Goal: Register for event/course

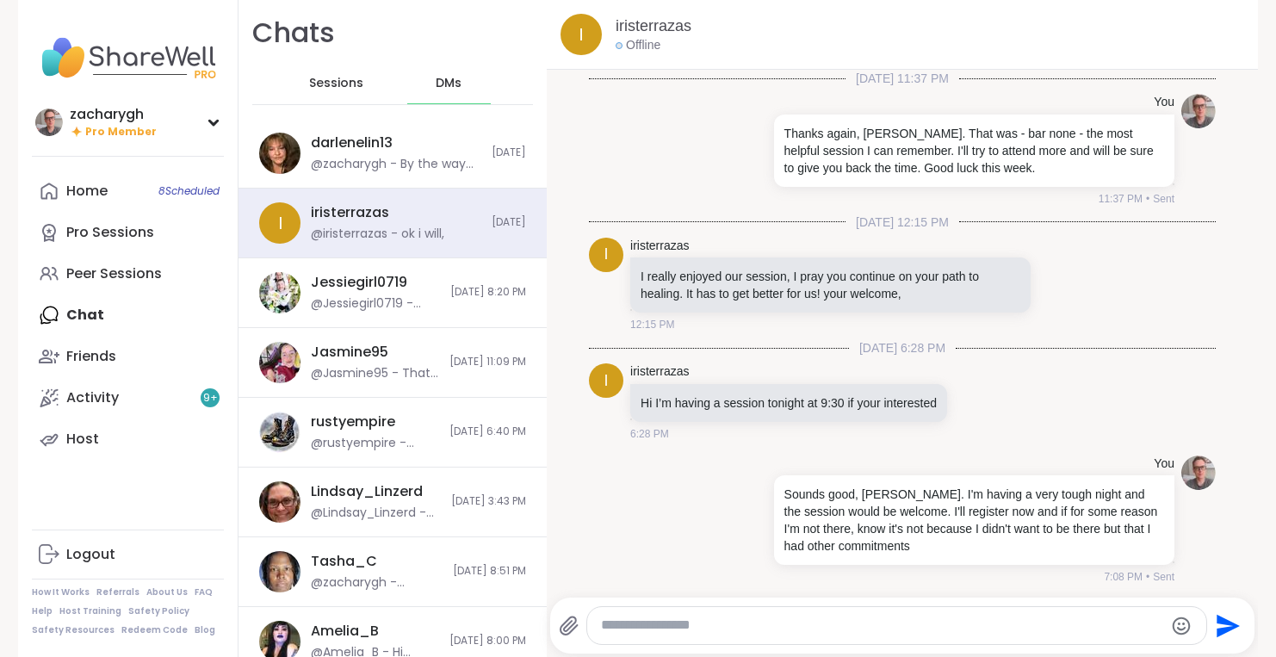
scroll to position [8476, 0]
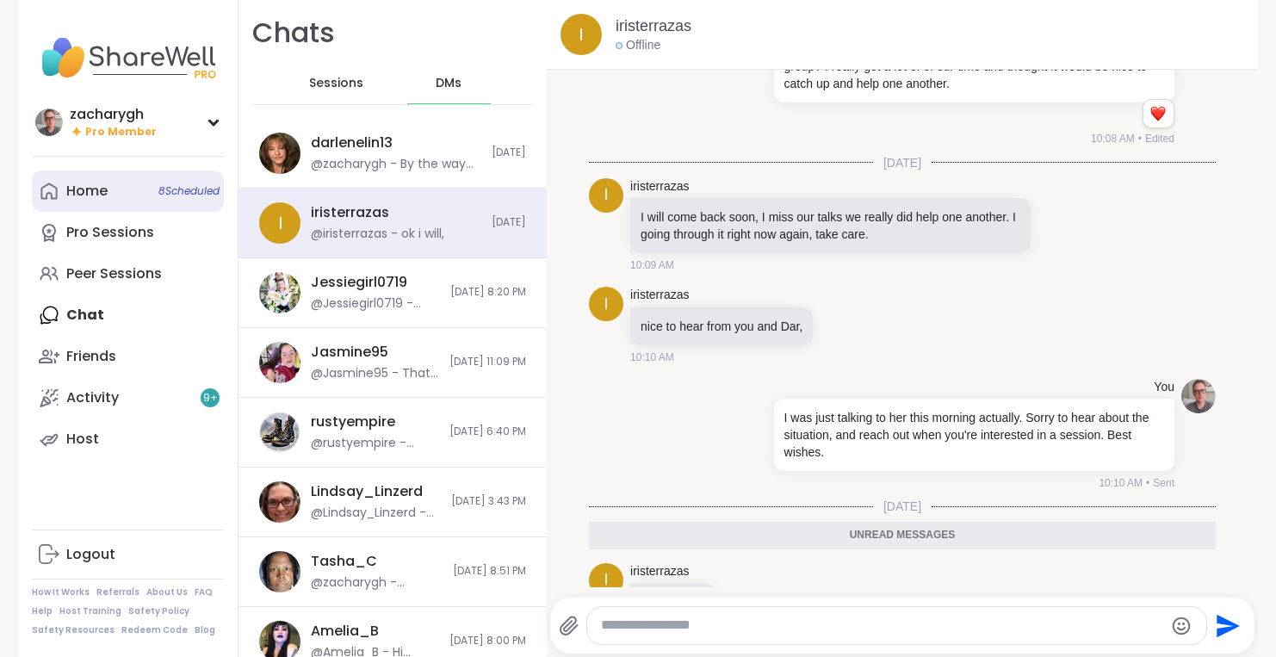
click at [86, 180] on link "Home 8 Scheduled" at bounding box center [128, 190] width 192 height 41
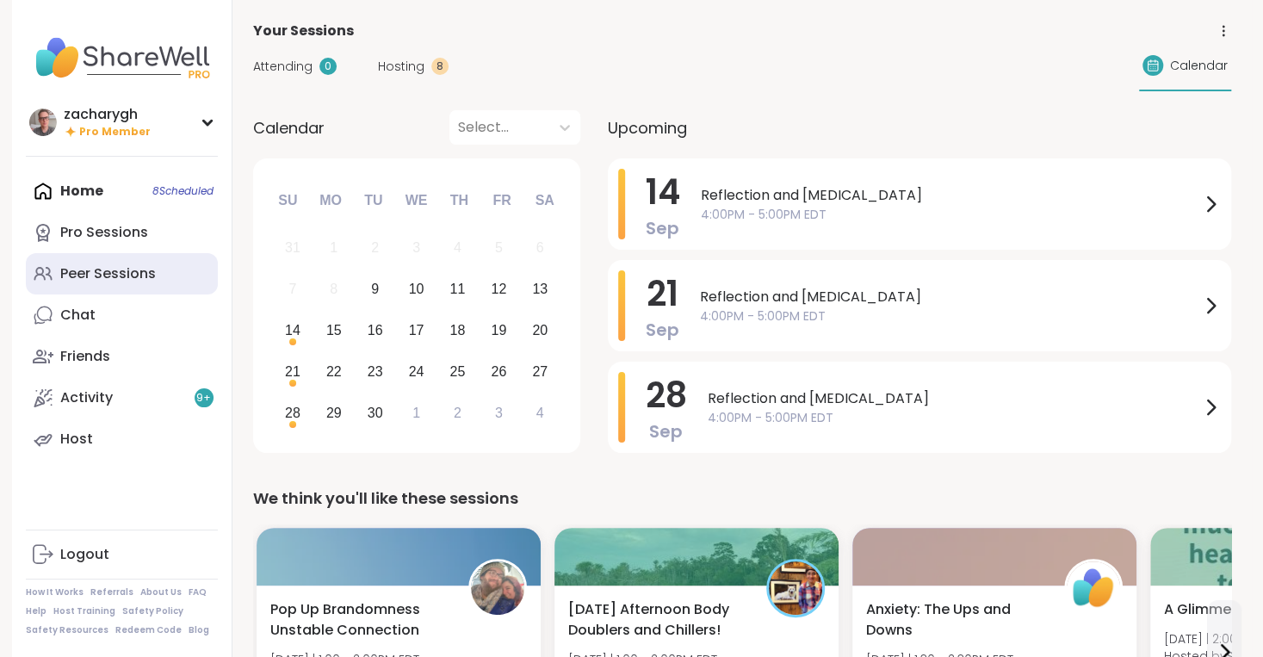
click at [98, 283] on div "Peer Sessions" at bounding box center [108, 273] width 96 height 19
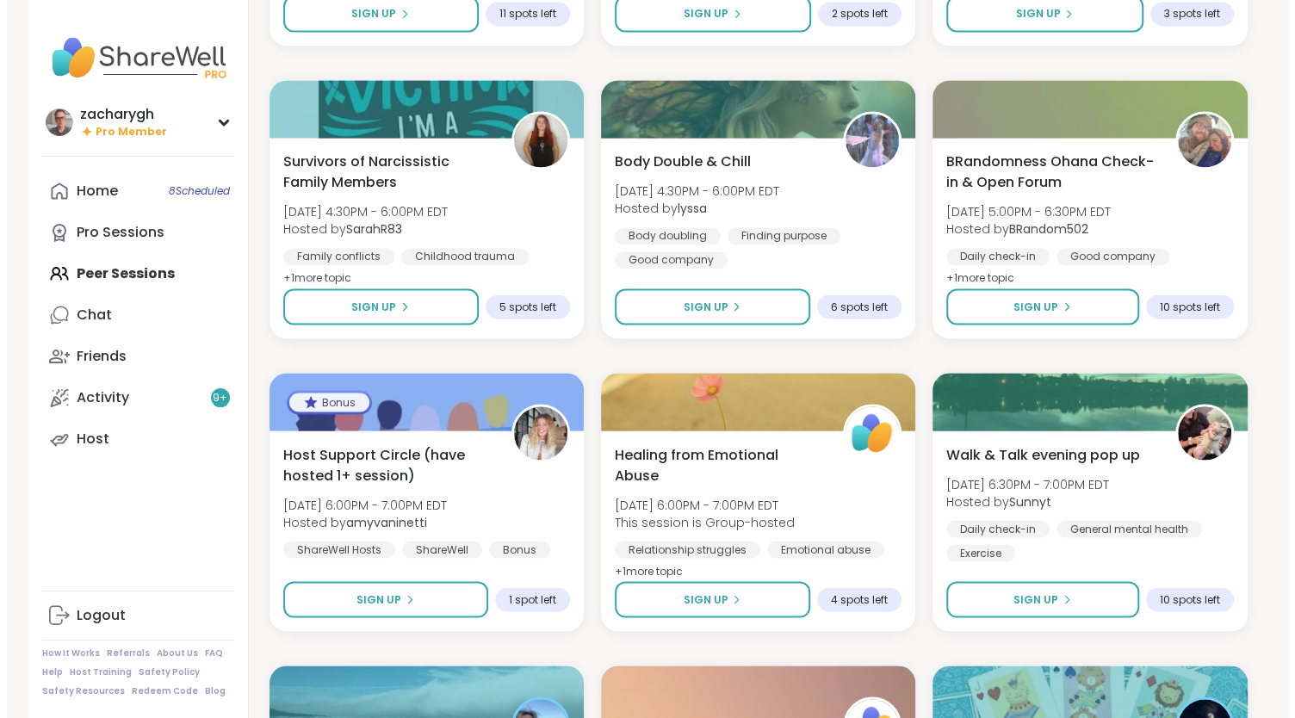
scroll to position [1631, 0]
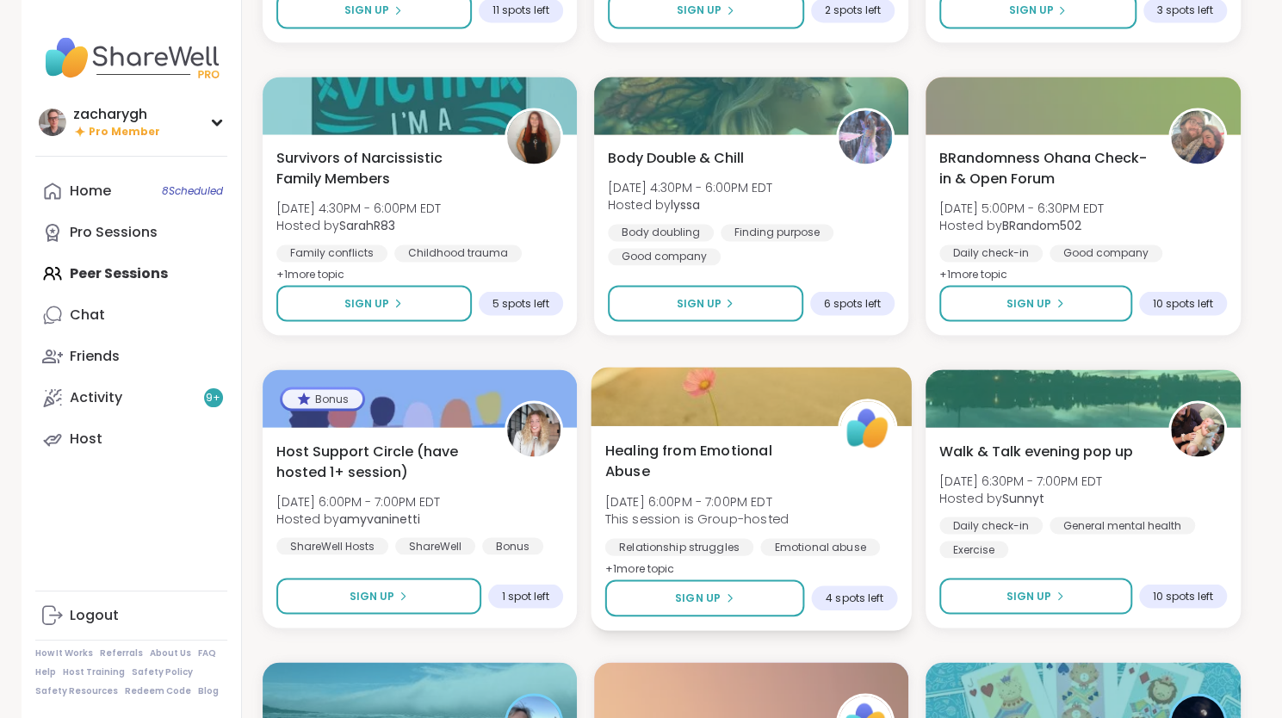
click at [752, 515] on span "This session is Group-hosted" at bounding box center [695, 518] width 183 height 17
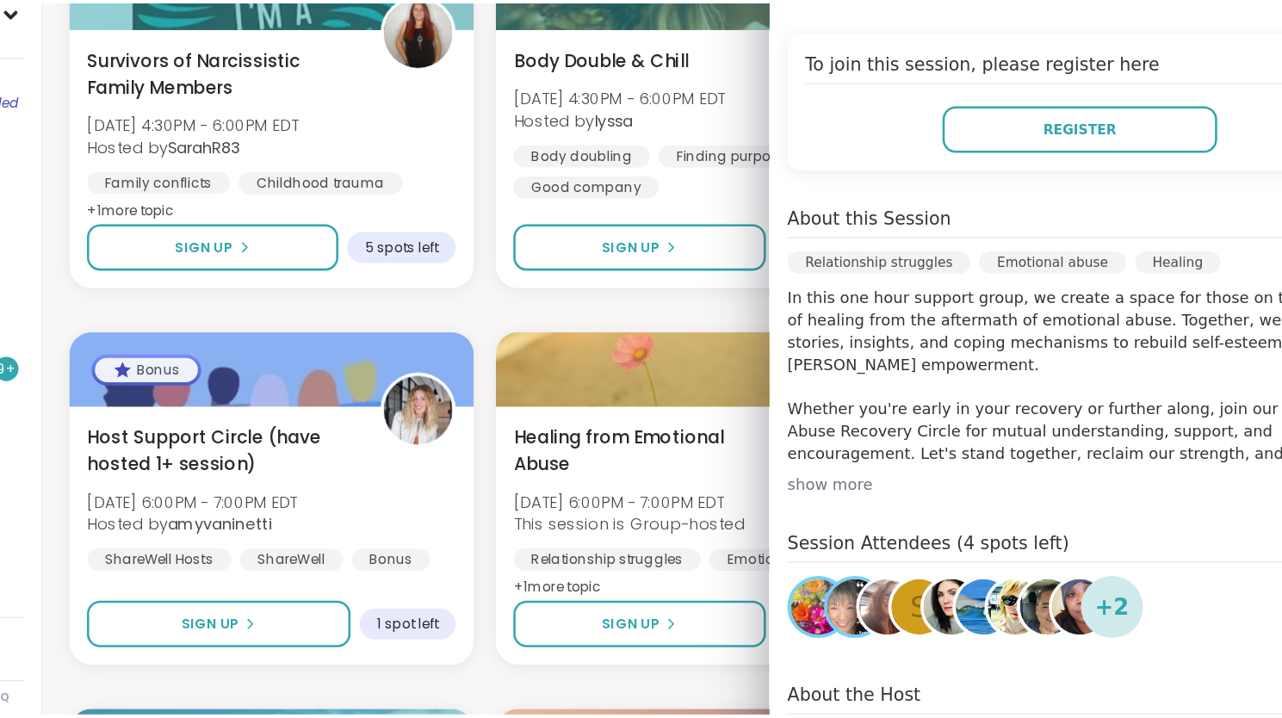
scroll to position [1630, 0]
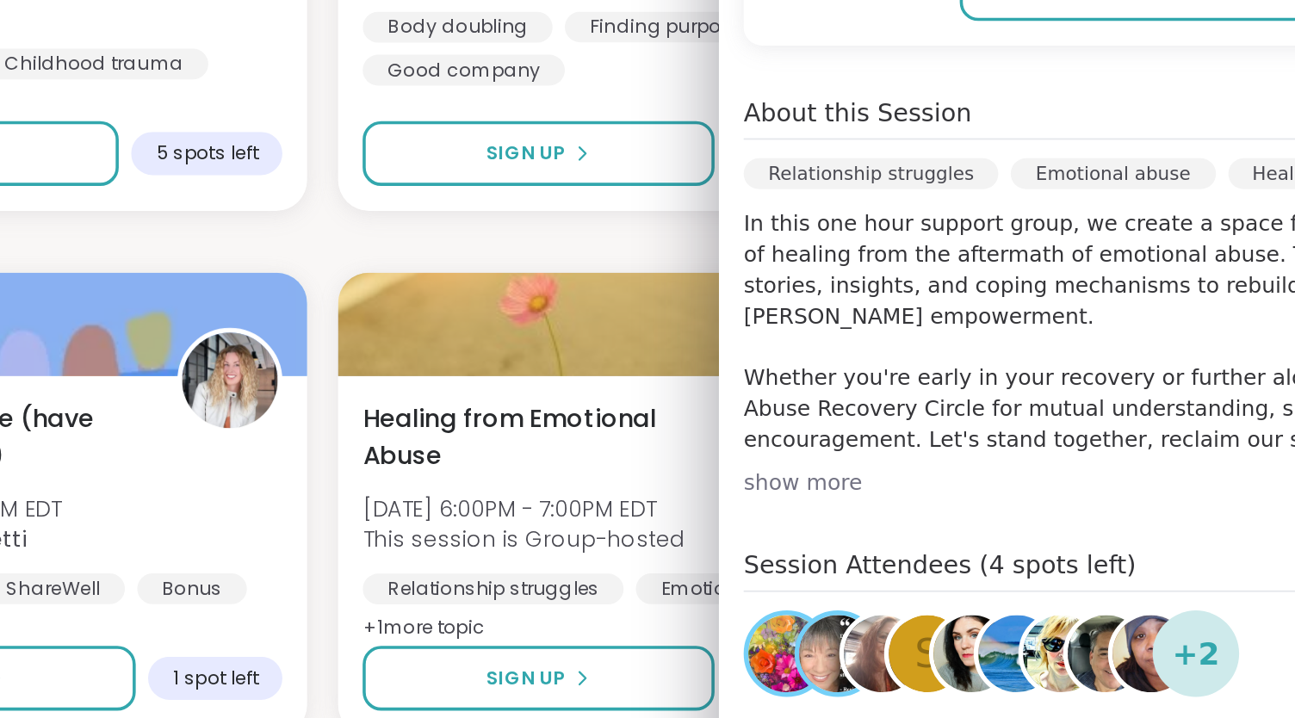
click at [1080, 419] on p "In this one hour support group, we create a space for those on the journey of h…" at bounding box center [1053, 403] width 455 height 138
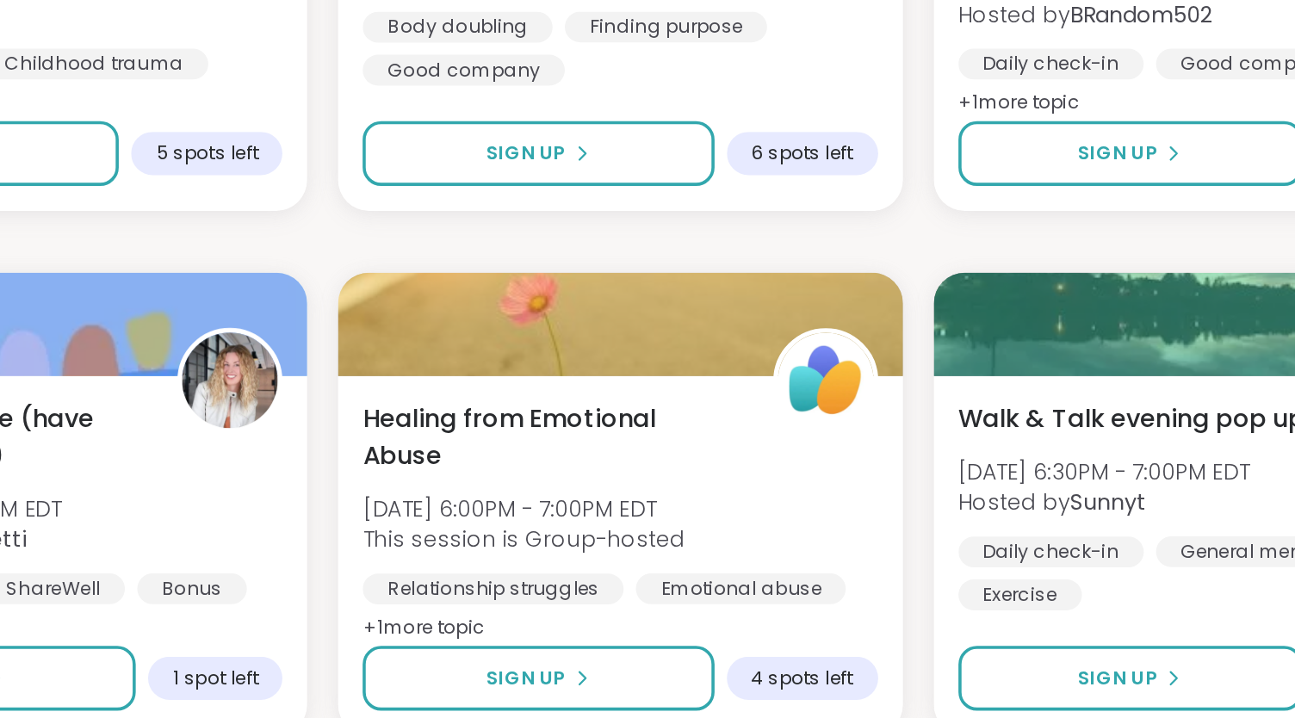
click at [709, 362] on div "SELF LOVE ❤️‍🔥🫂 Tue, Sep 09 | 12:00PM - 1:00PM EDT Hosted by lyssa Closure Heal…" at bounding box center [758, 353] width 978 height 3478
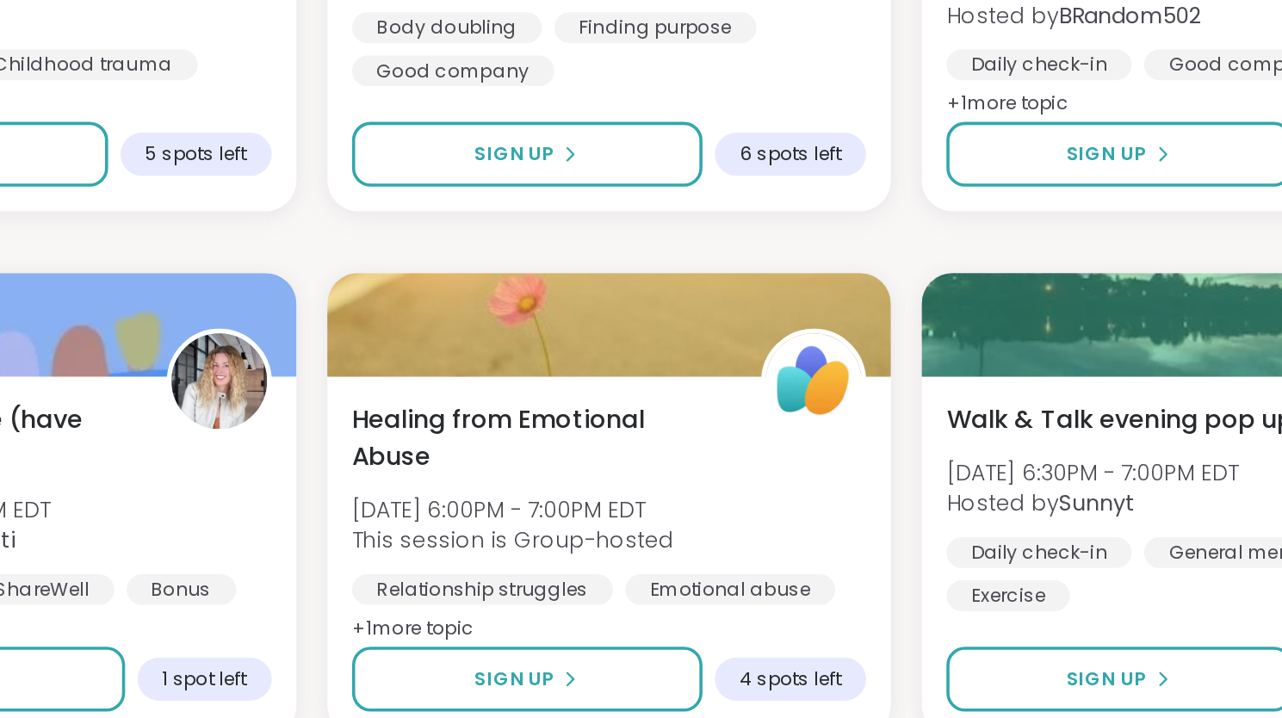
click at [709, 362] on div "SELF LOVE ❤️‍🔥🫂 Tue, Sep 09 | 12:00PM - 1:00PM EDT Hosted by lyssa Closure Heal…" at bounding box center [752, 353] width 978 height 3478
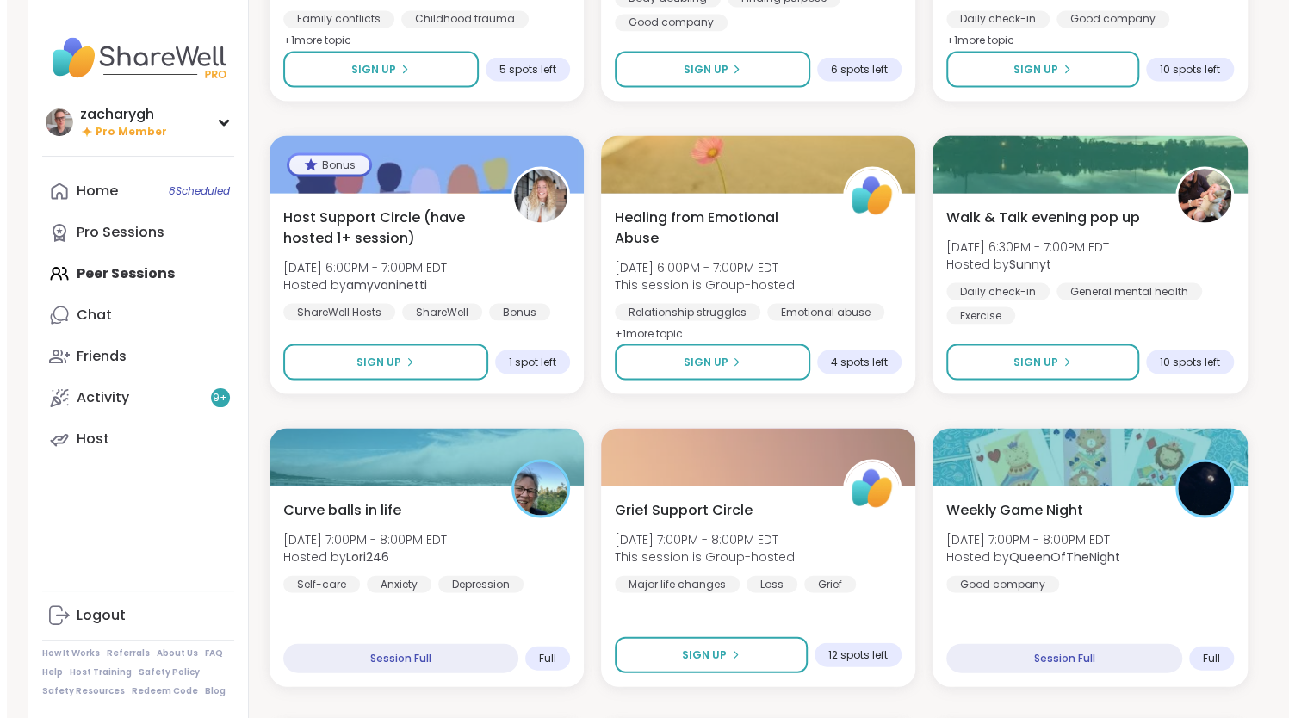
scroll to position [1871, 0]
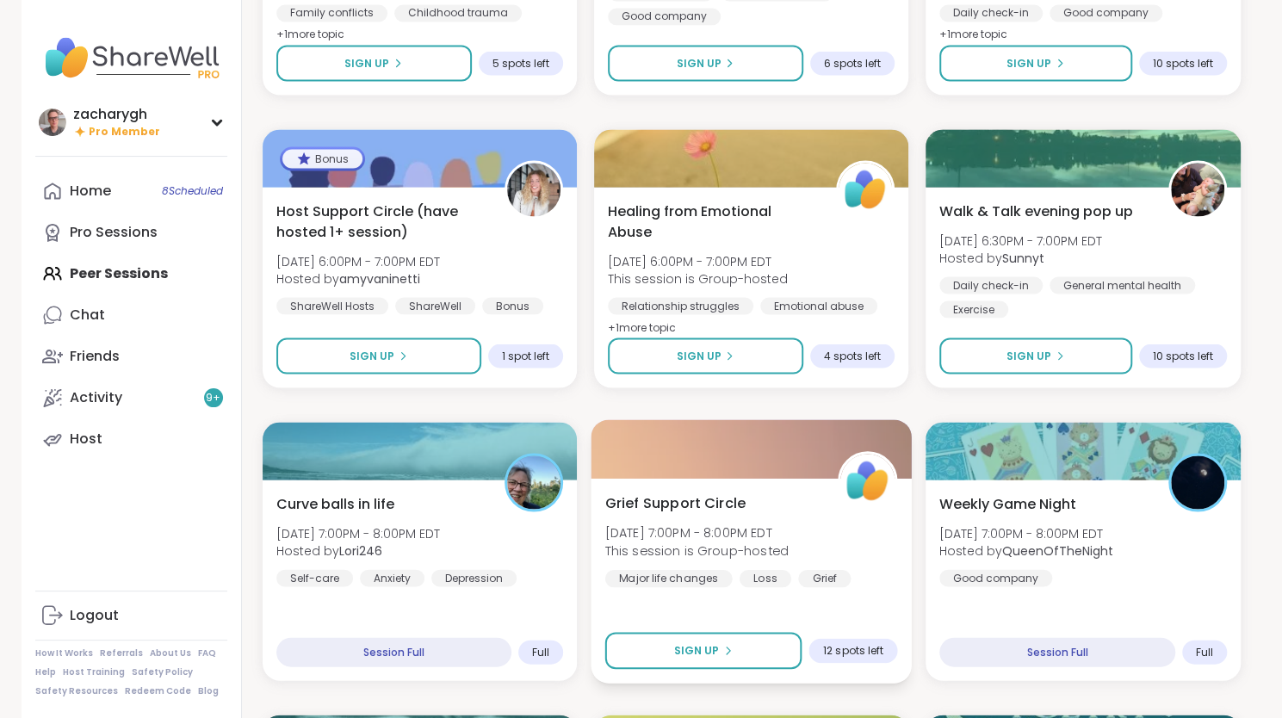
click at [768, 511] on div "Grief Support Circle Tue, Sep 09 | 7:00PM - 8:00PM EDT This session is Group-ho…" at bounding box center [750, 539] width 293 height 95
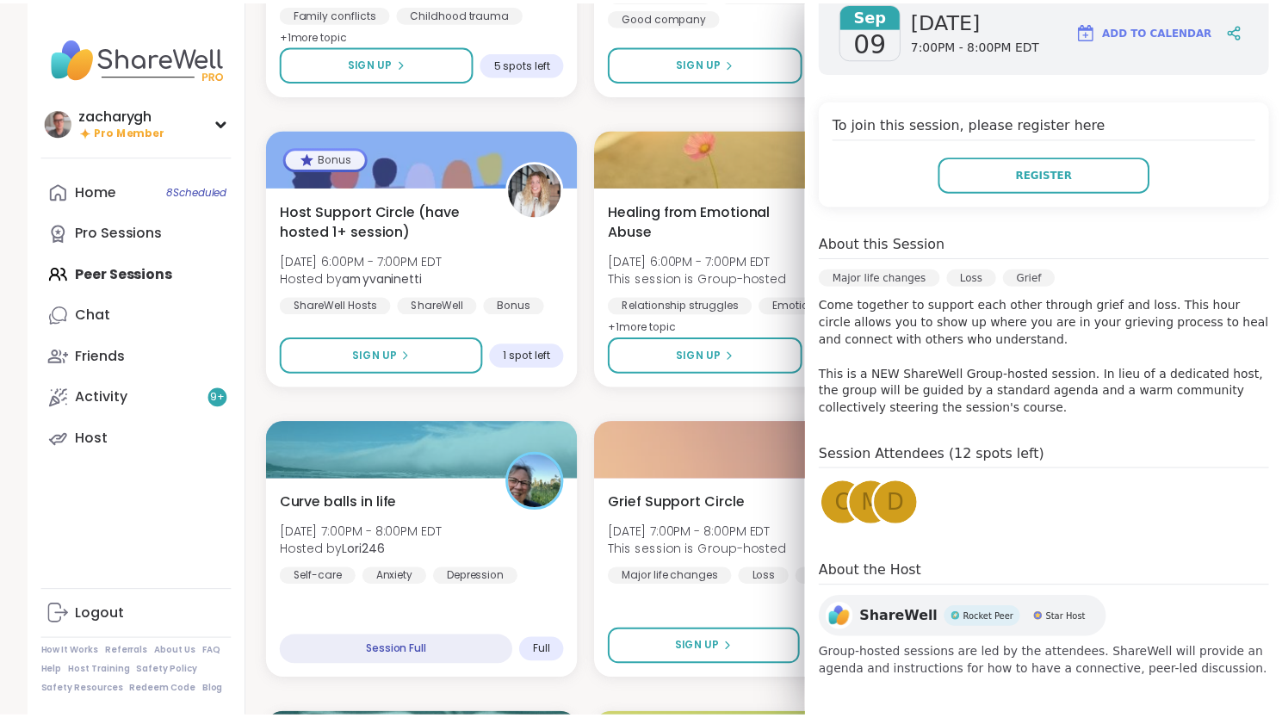
scroll to position [265, 0]
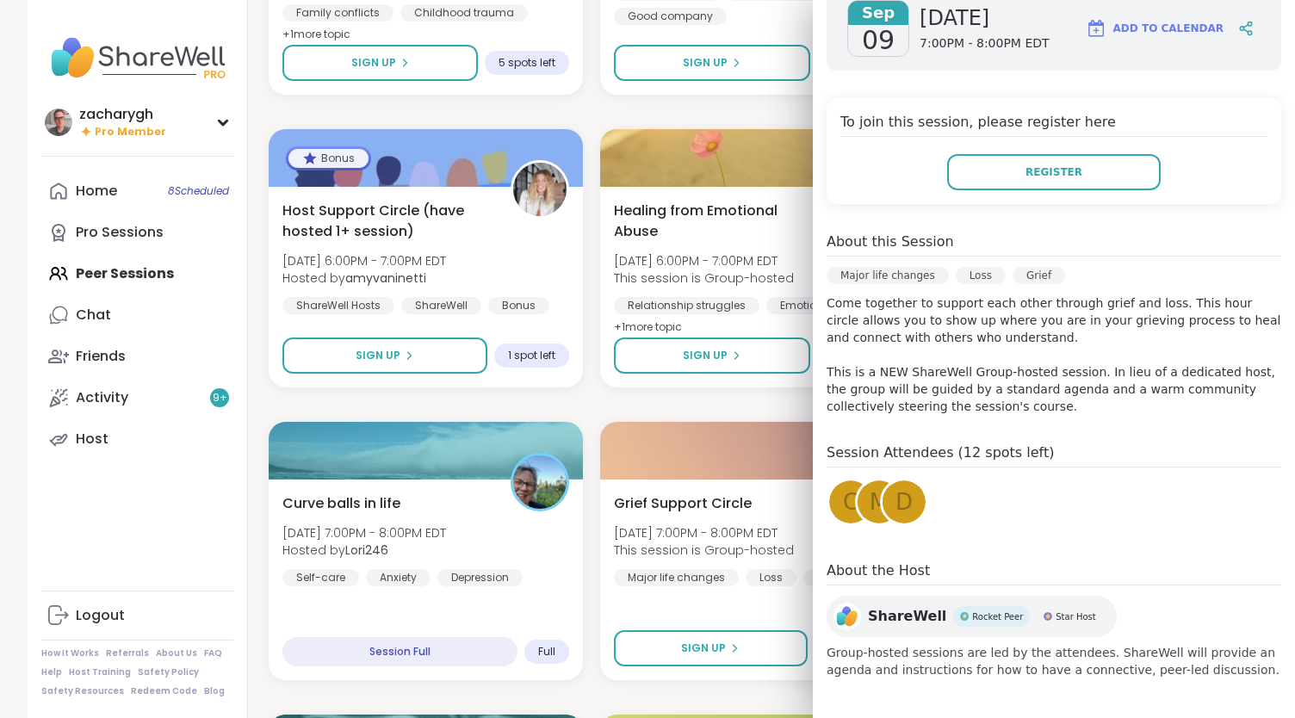
click at [843, 500] on span "c" at bounding box center [850, 503] width 15 height 34
click at [870, 505] on span "m" at bounding box center [879, 503] width 19 height 34
click at [882, 508] on div "d" at bounding box center [903, 501] width 43 height 43
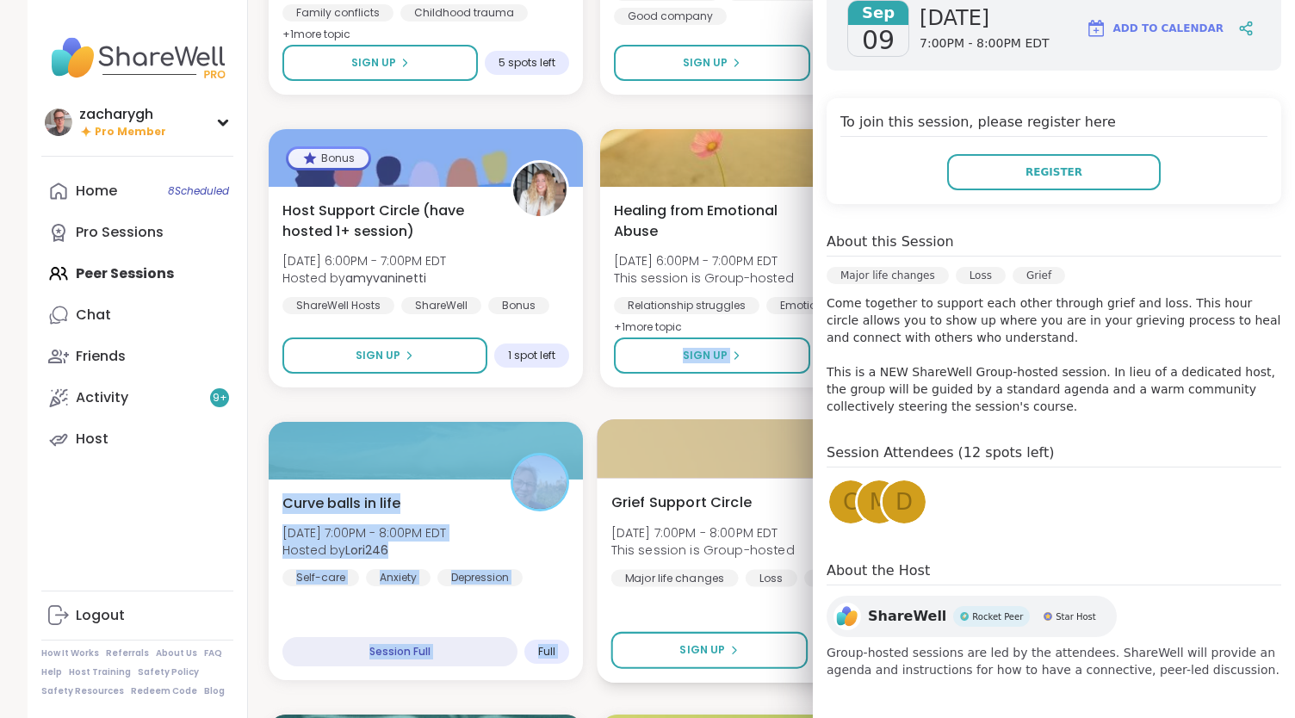
drag, startPoint x: 632, startPoint y: 387, endPoint x: 635, endPoint y: 430, distance: 42.3
click at [635, 430] on div "SELF LOVE ❤️‍🔥🫂 Tue, Sep 09 | 12:00PM - 1:00PM EDT Hosted by lyssa Closure Heal…" at bounding box center [758, 112] width 978 height 3478
click at [638, 400] on div "SELF LOVE ❤️‍🔥🫂 Tue, Sep 09 | 12:00PM - 1:00PM EDT Hosted by lyssa Closure Heal…" at bounding box center [758, 112] width 978 height 3478
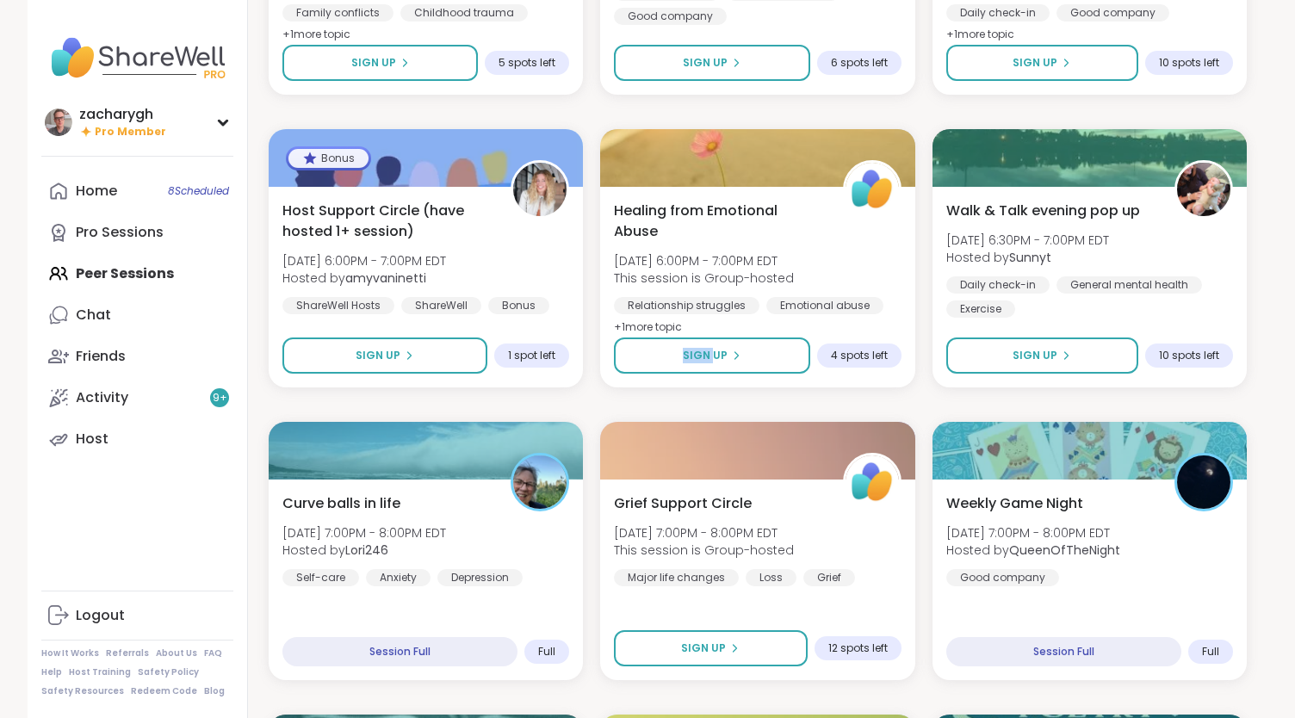
click at [638, 400] on div "SELF LOVE ❤️‍🔥🫂 Tue, Sep 09 | 12:00PM - 1:00PM EDT Hosted by lyssa Closure Heal…" at bounding box center [758, 112] width 978 height 3478
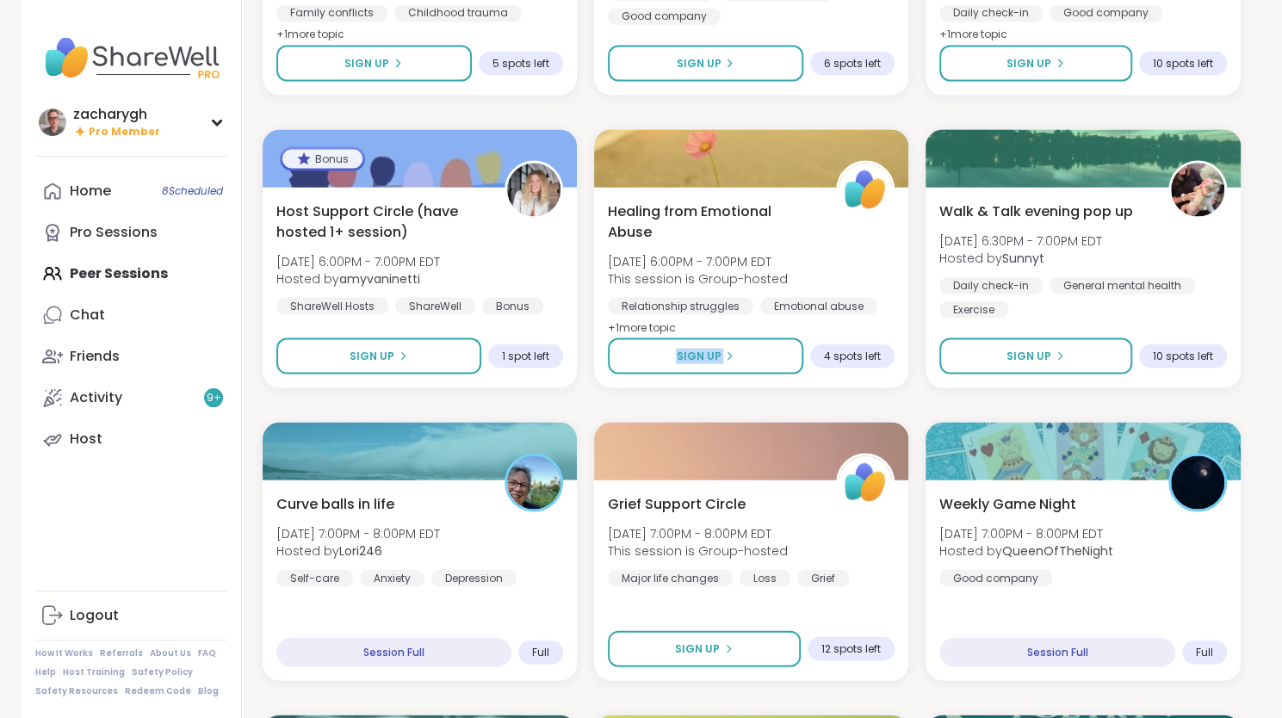
click at [638, 400] on div "SELF LOVE ❤️‍🔥🫂 Tue, Sep 09 | 12:00PM - 1:00PM EDT Hosted by lyssa Closure Heal…" at bounding box center [752, 112] width 978 height 3478
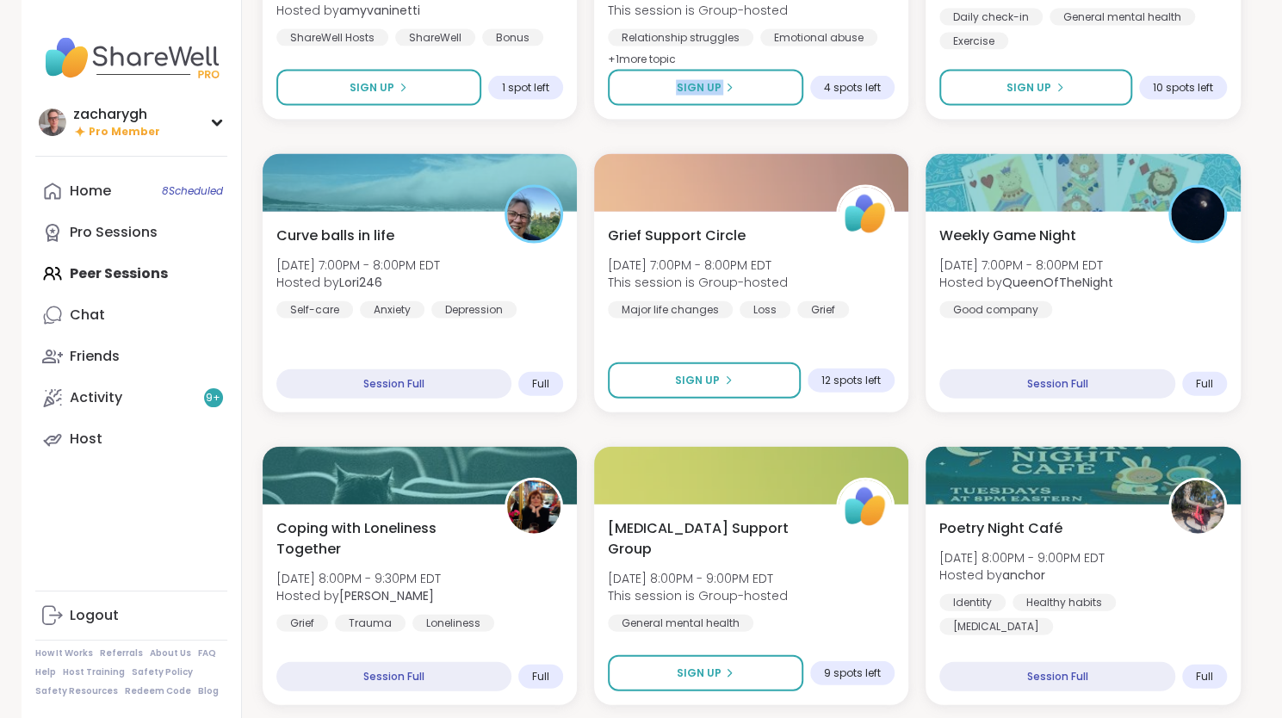
scroll to position [2157, 0]
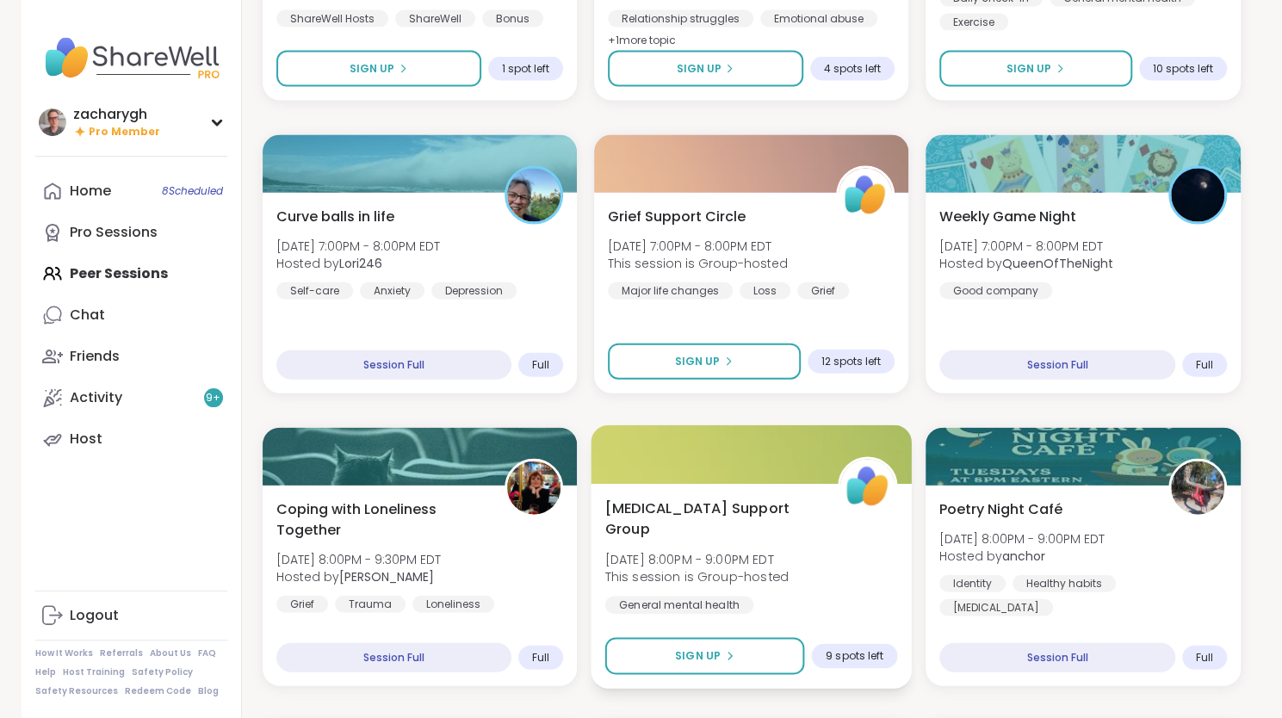
click at [836, 521] on div "Depression Support Group Tue, Sep 09 | 8:00PM - 9:00PM EDT This session is Grou…" at bounding box center [750, 568] width 293 height 140
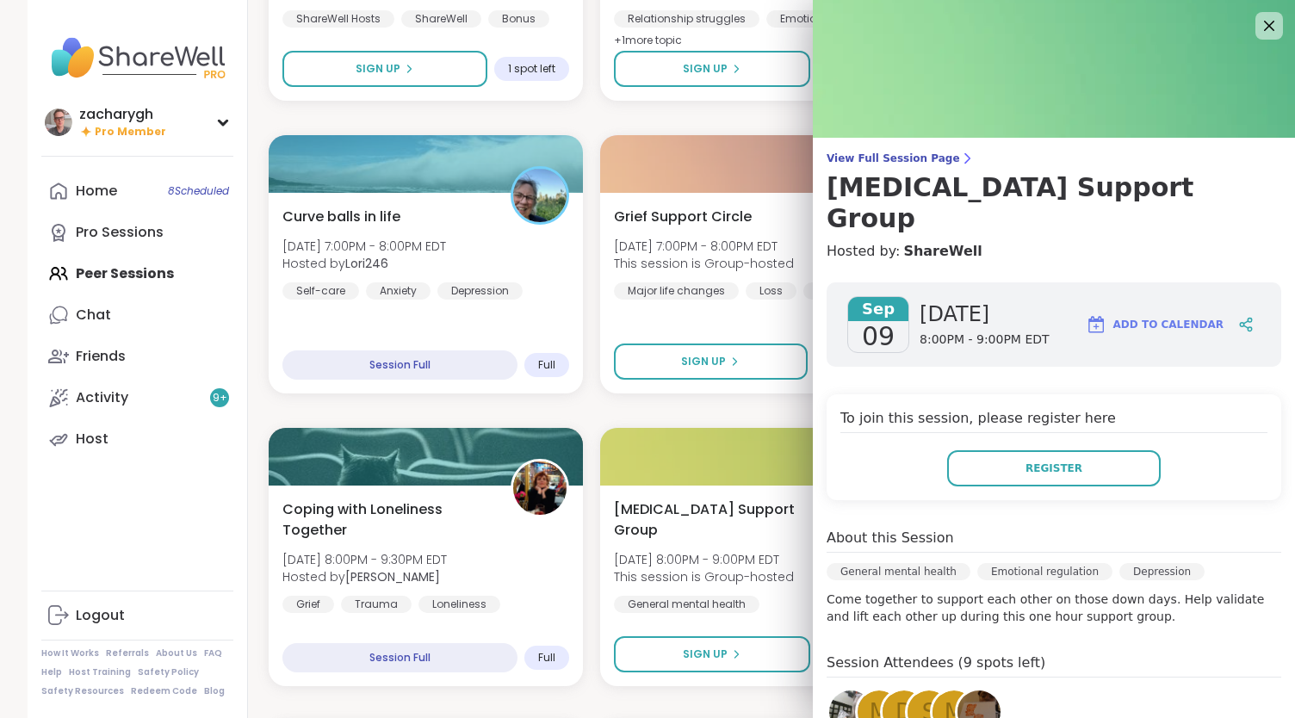
click at [829, 656] on img at bounding box center [850, 711] width 43 height 43
click at [870, 656] on span "m" at bounding box center [879, 713] width 19 height 34
click at [882, 656] on div "d" at bounding box center [903, 711] width 43 height 43
click at [907, 656] on div "S" at bounding box center [928, 711] width 43 height 43
click at [944, 656] on span "M" at bounding box center [953, 713] width 19 height 34
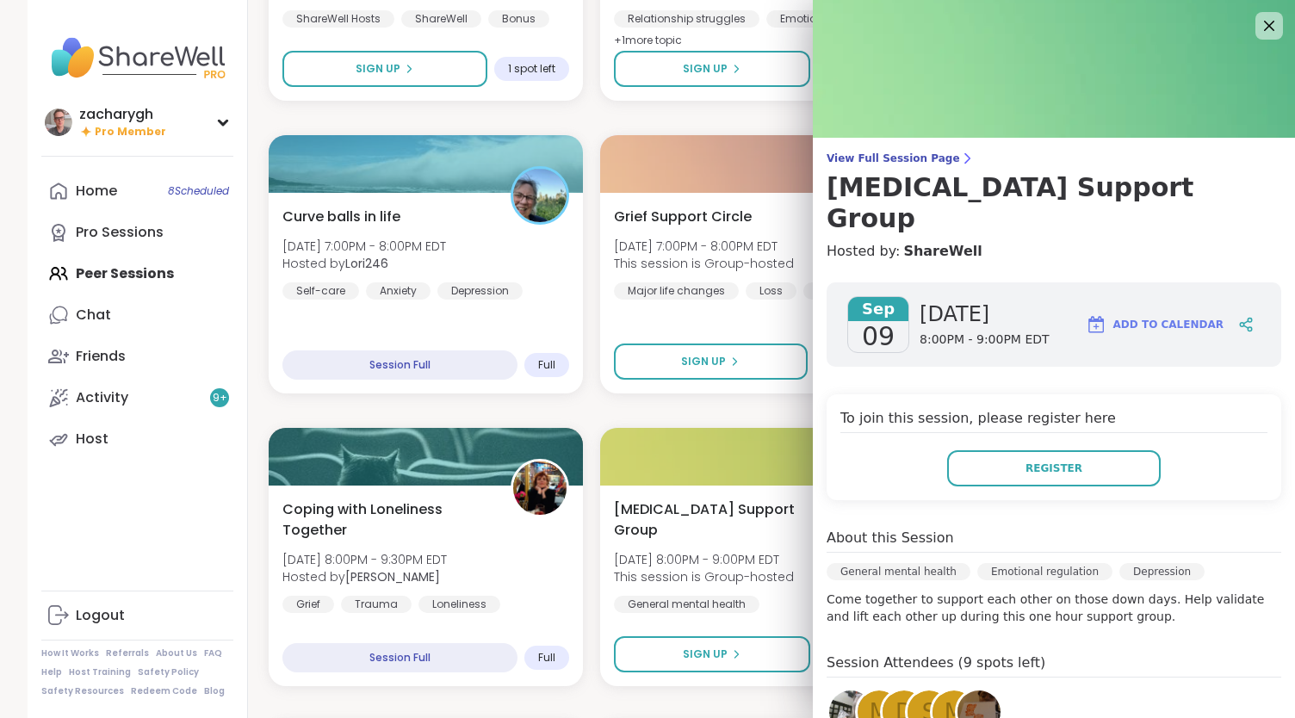
click at [966, 656] on img at bounding box center [978, 711] width 43 height 43
click at [1254, 22] on div at bounding box center [1268, 25] width 29 height 29
click at [1258, 26] on icon at bounding box center [1269, 26] width 22 height 22
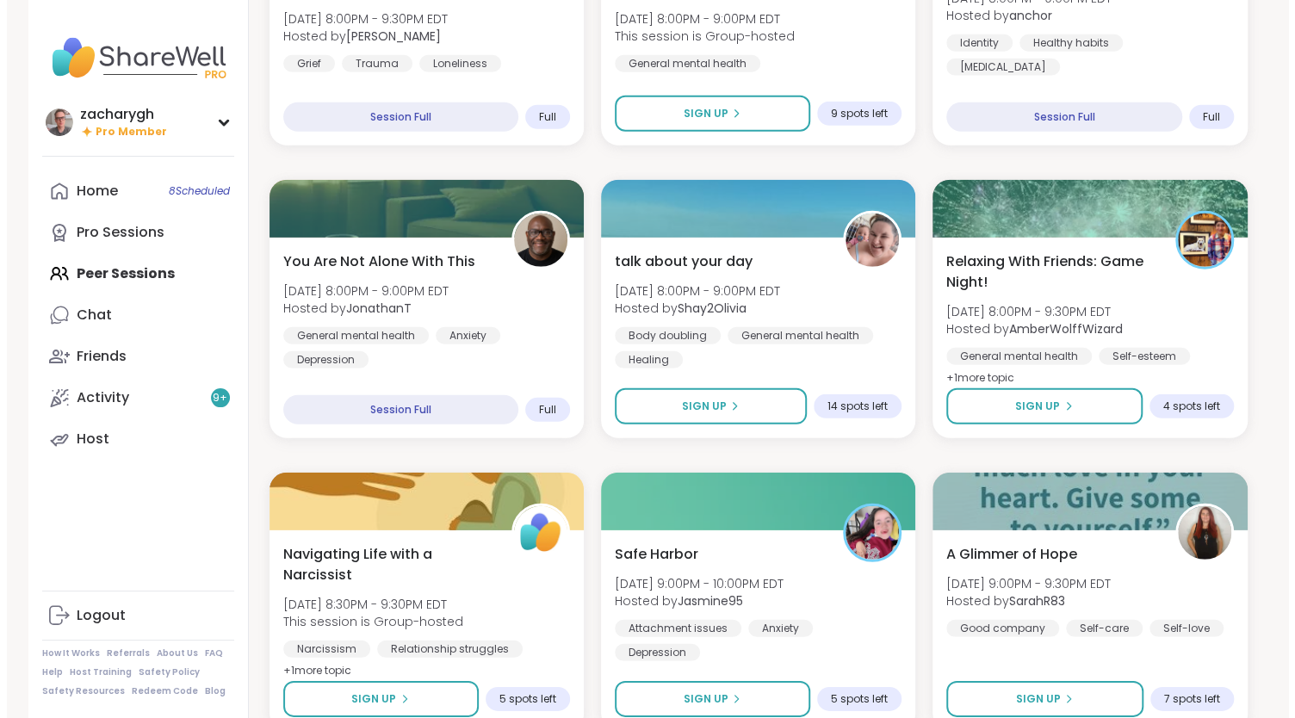
scroll to position [2726, 0]
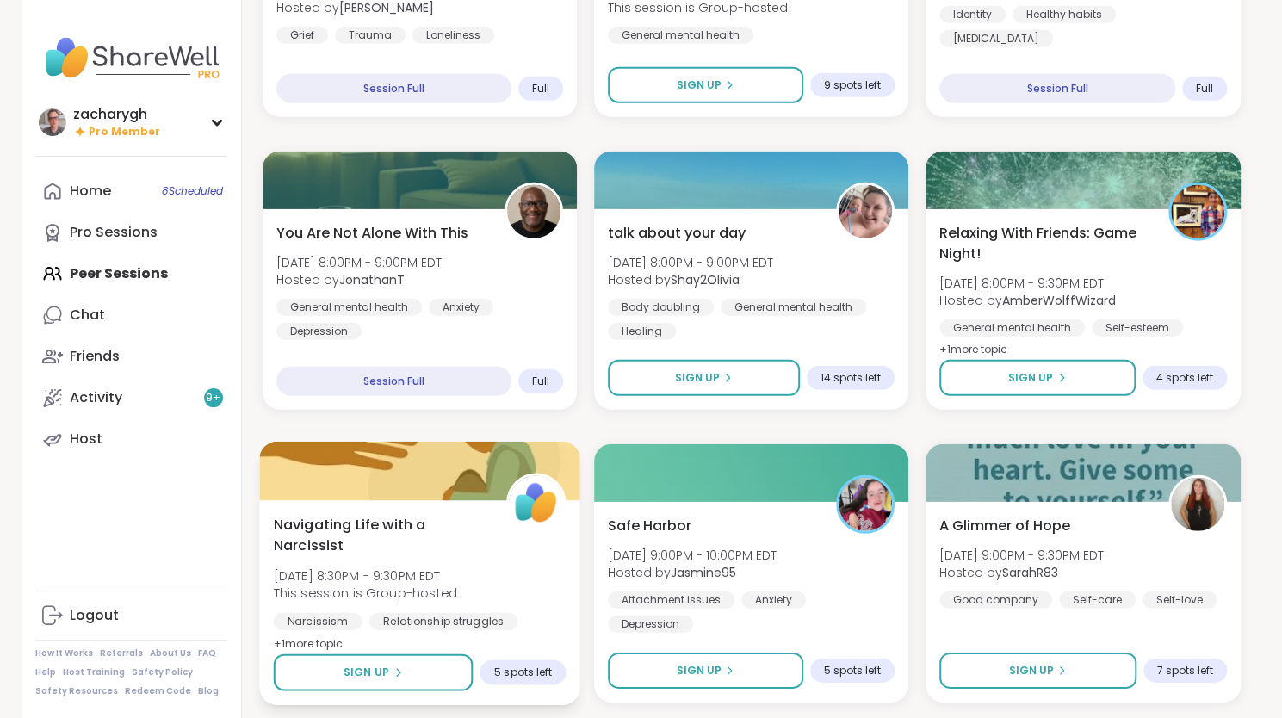
click at [504, 578] on div "Navigating Life with a Narcissist Tue, Sep 09 | 8:30PM - 9:30PM EDT This sessio…" at bounding box center [419, 584] width 293 height 140
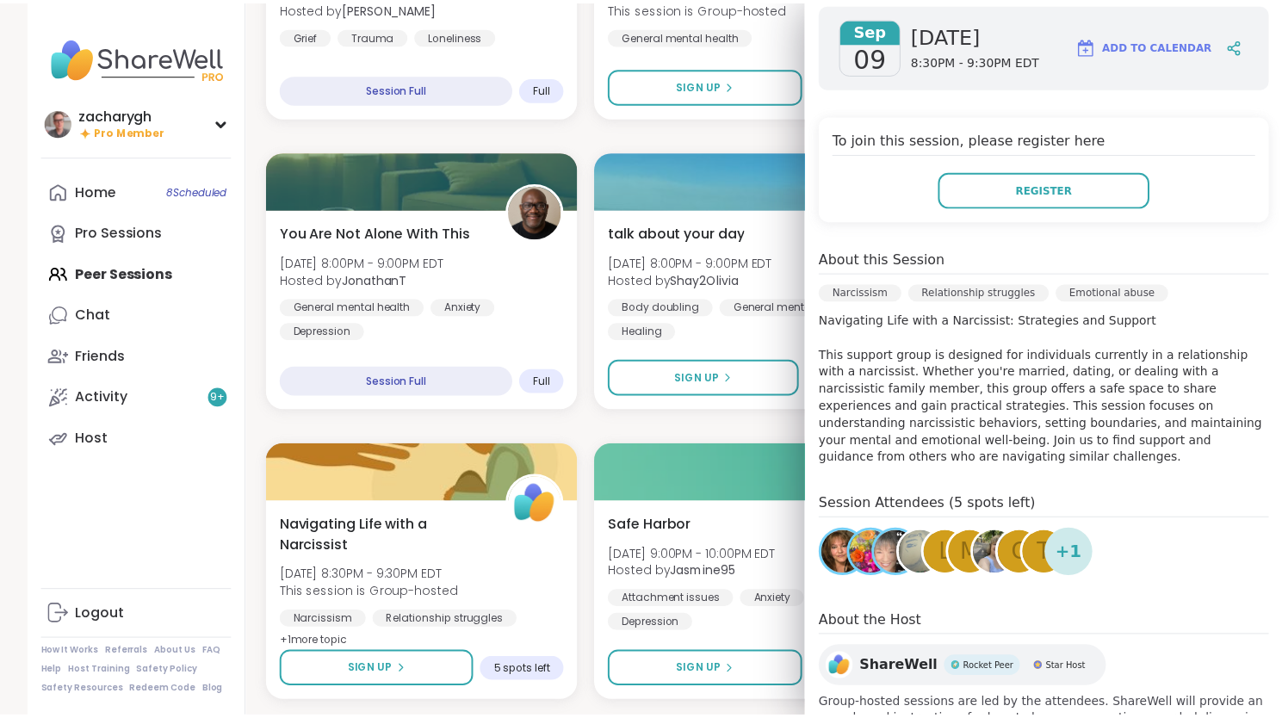
scroll to position [278, 0]
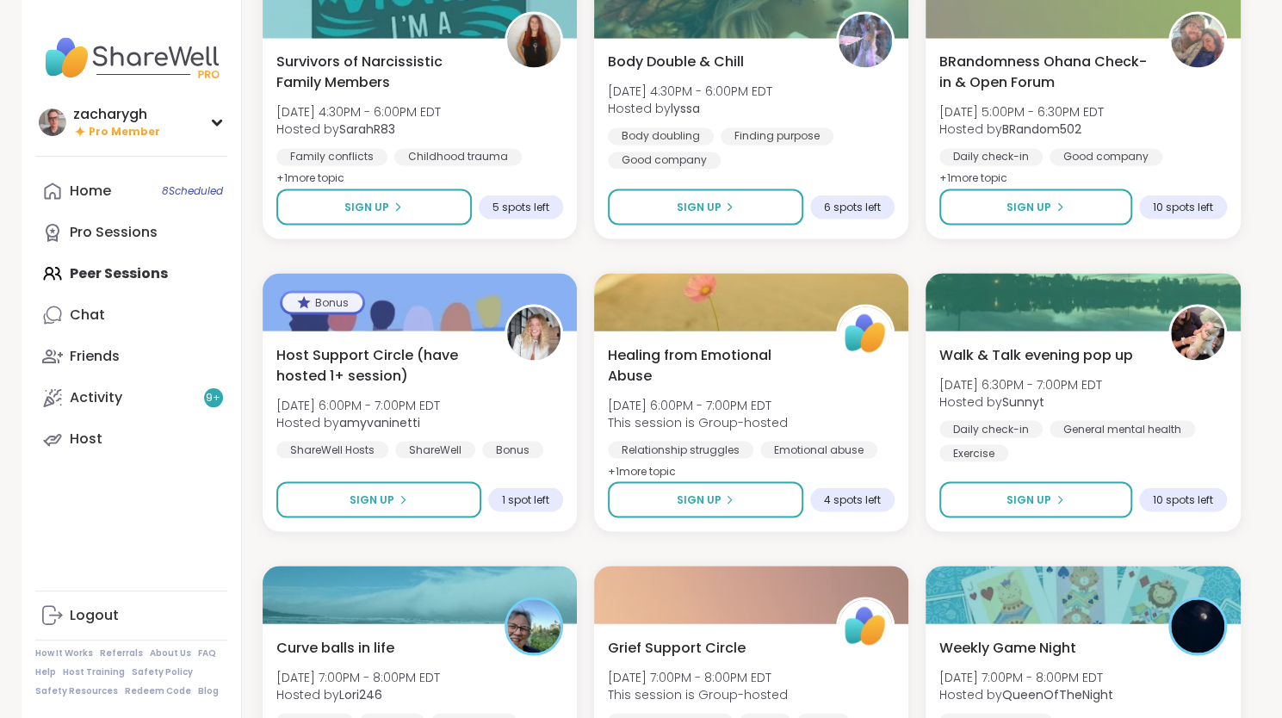
scroll to position [1667, 0]
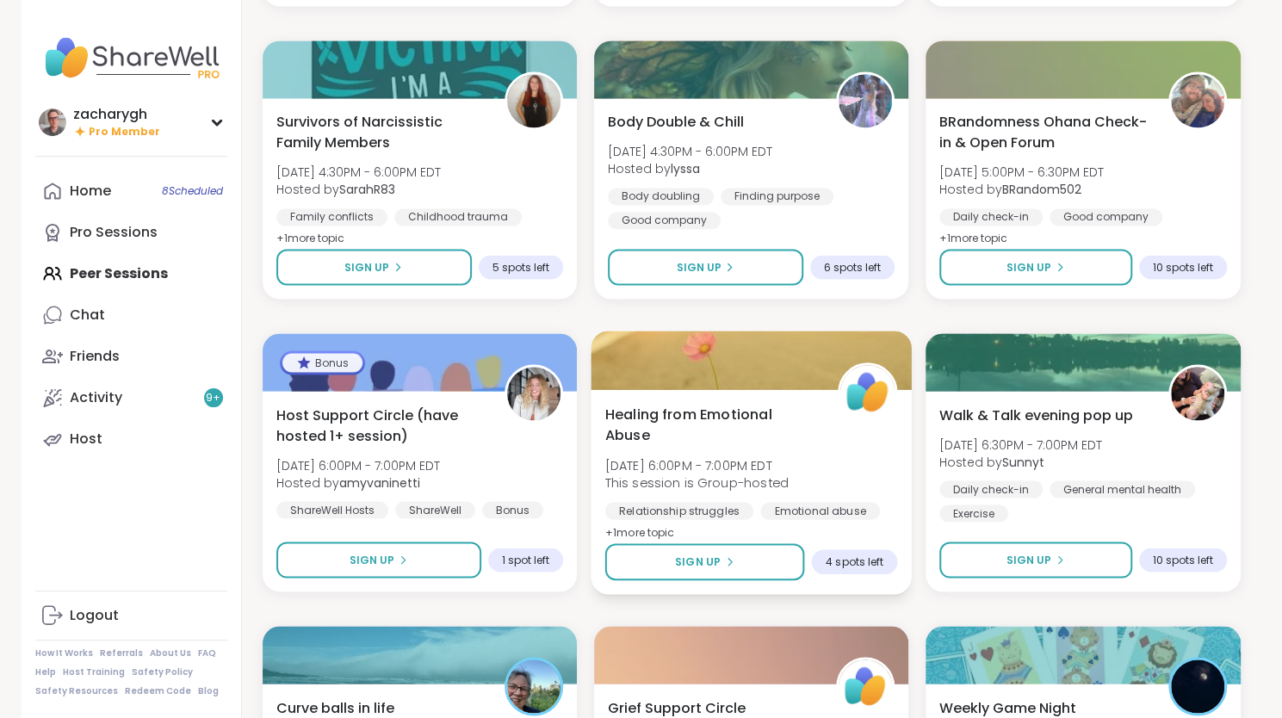
click at [746, 379] on div at bounding box center [751, 360] width 321 height 59
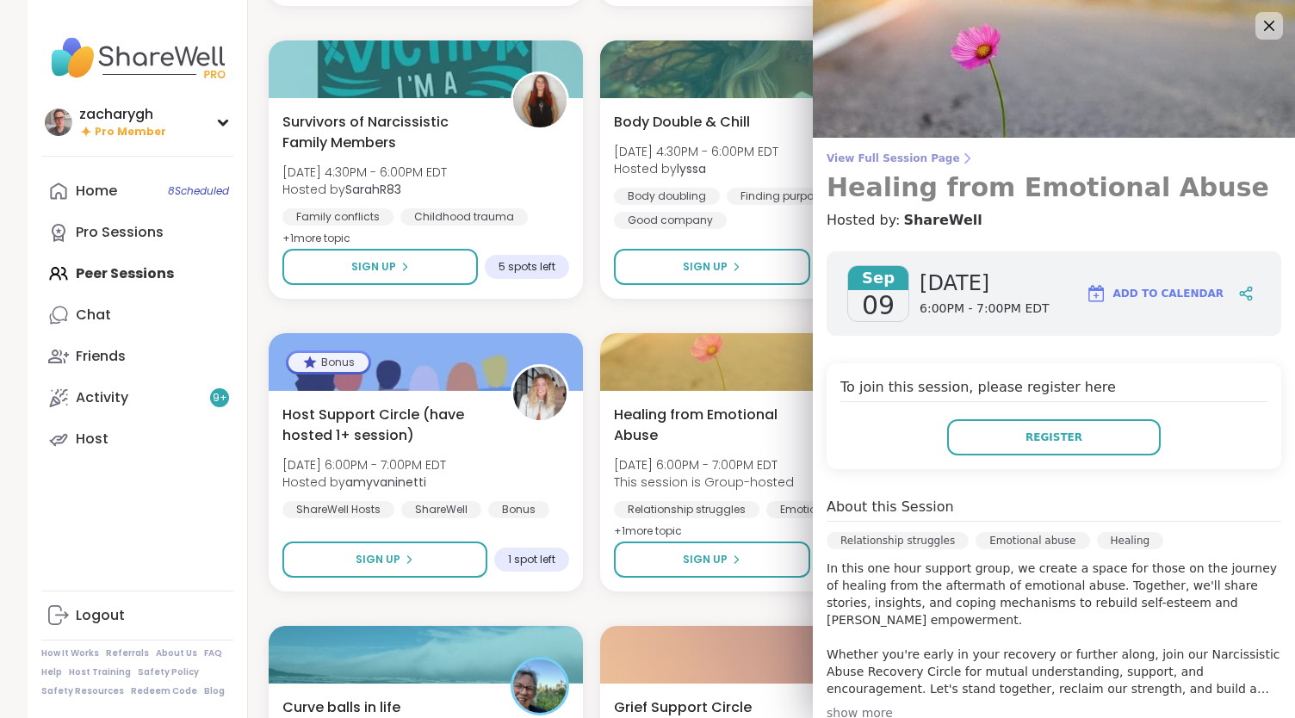
click at [889, 158] on span "View Full Session Page" at bounding box center [1053, 159] width 455 height 14
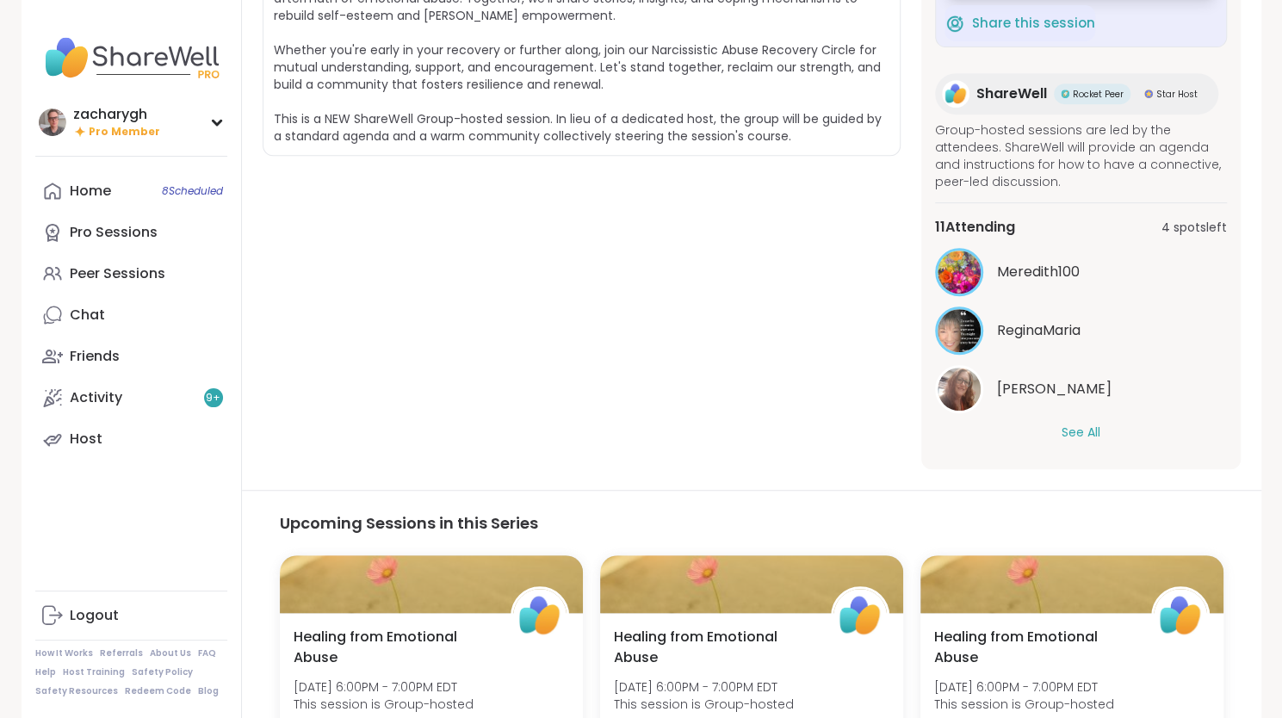
scroll to position [424, 0]
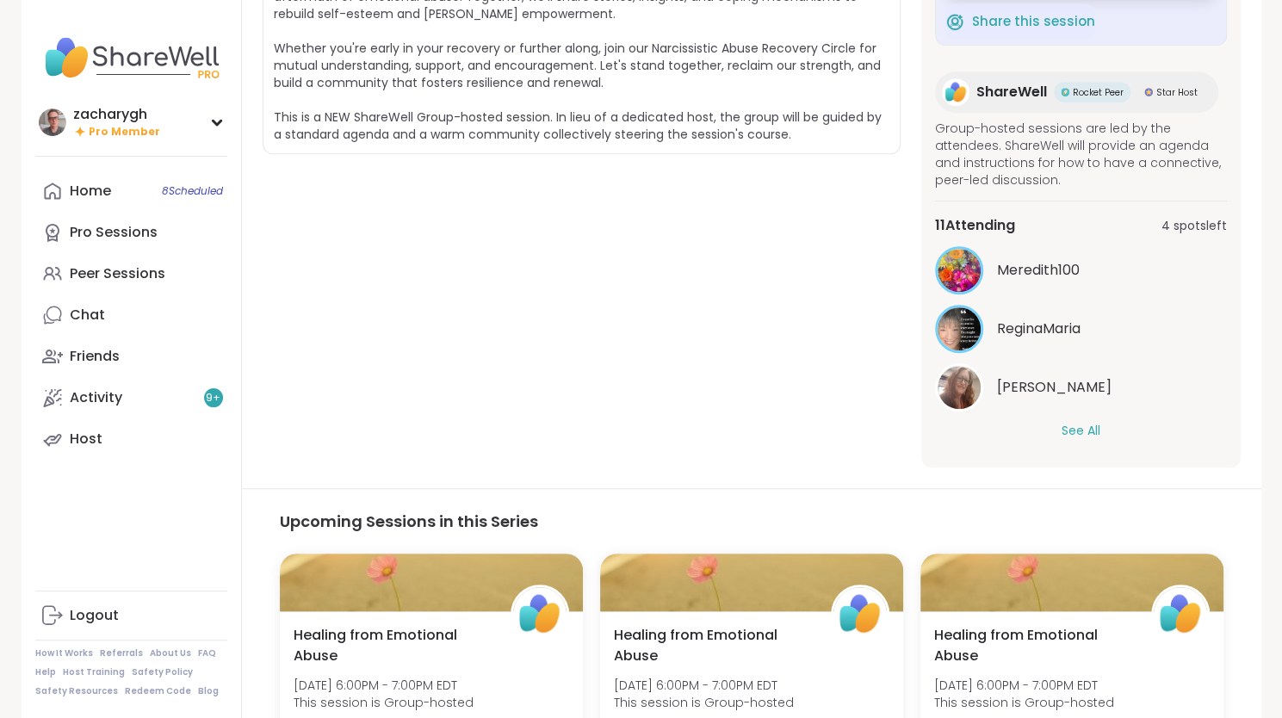
click at [1086, 432] on button "See All" at bounding box center [1080, 431] width 39 height 18
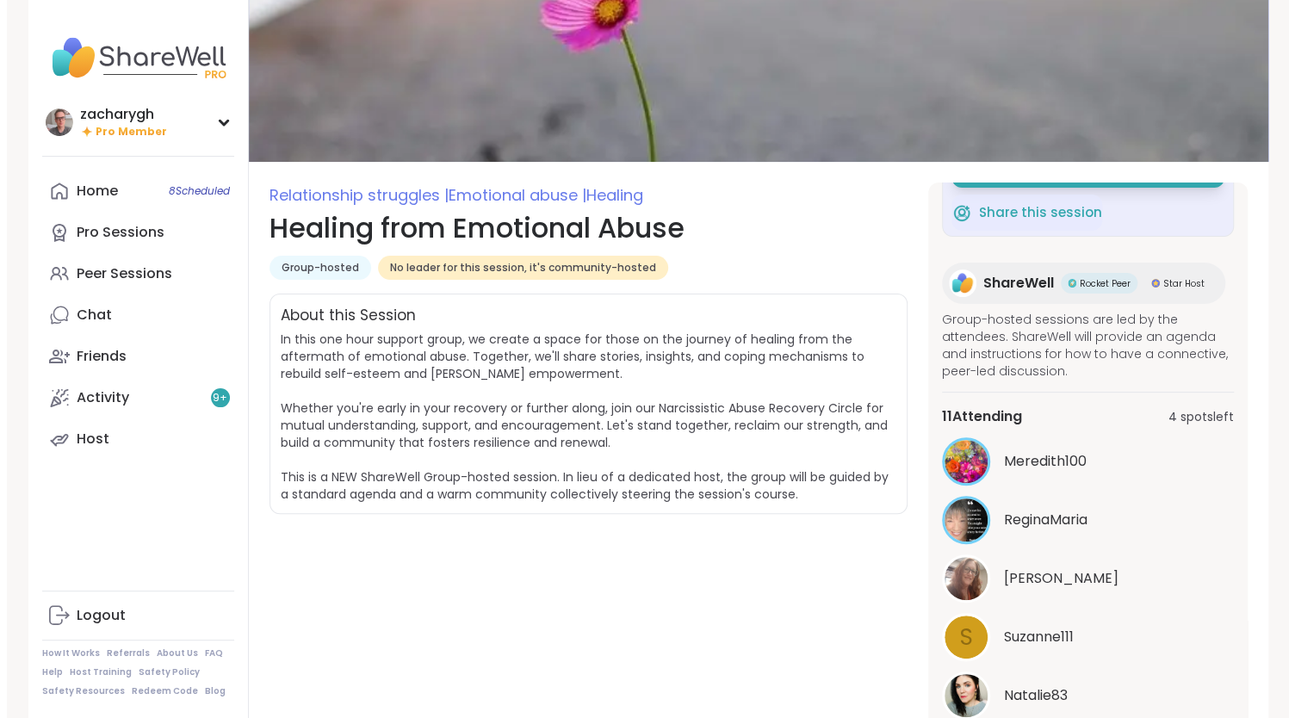
scroll to position [0, 0]
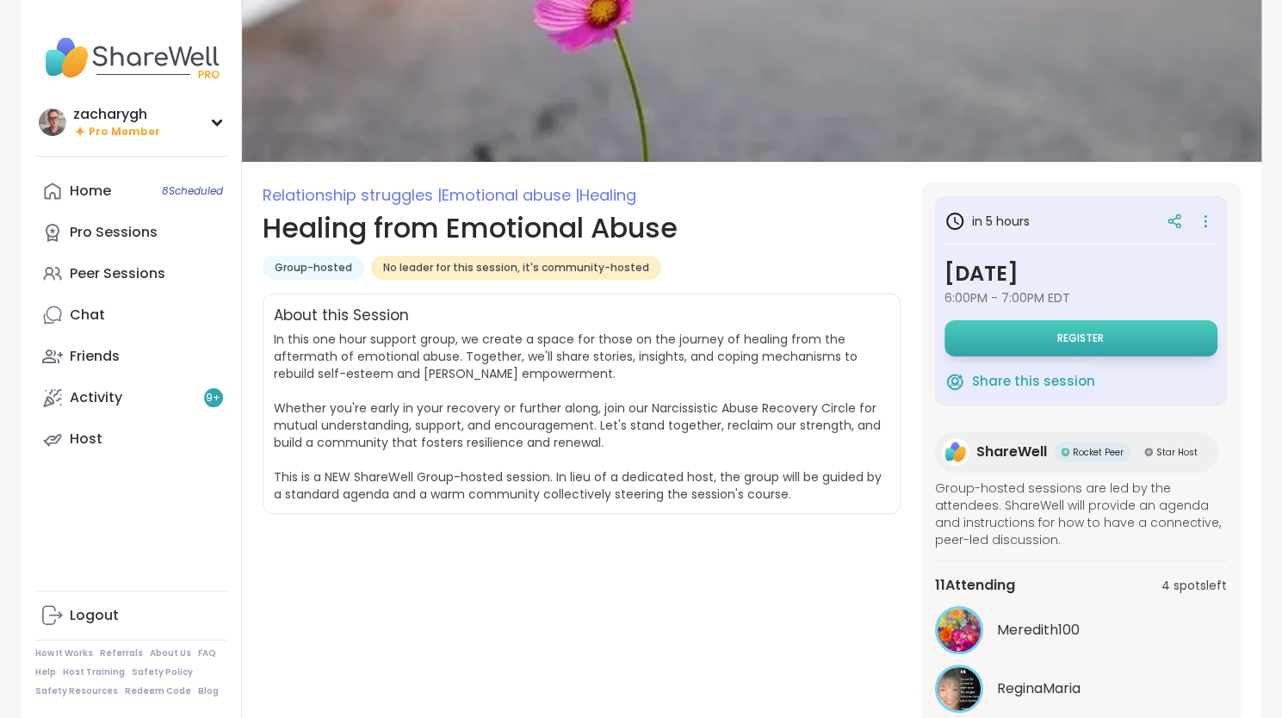
click at [1127, 331] on button "Register" at bounding box center [1080, 338] width 273 height 36
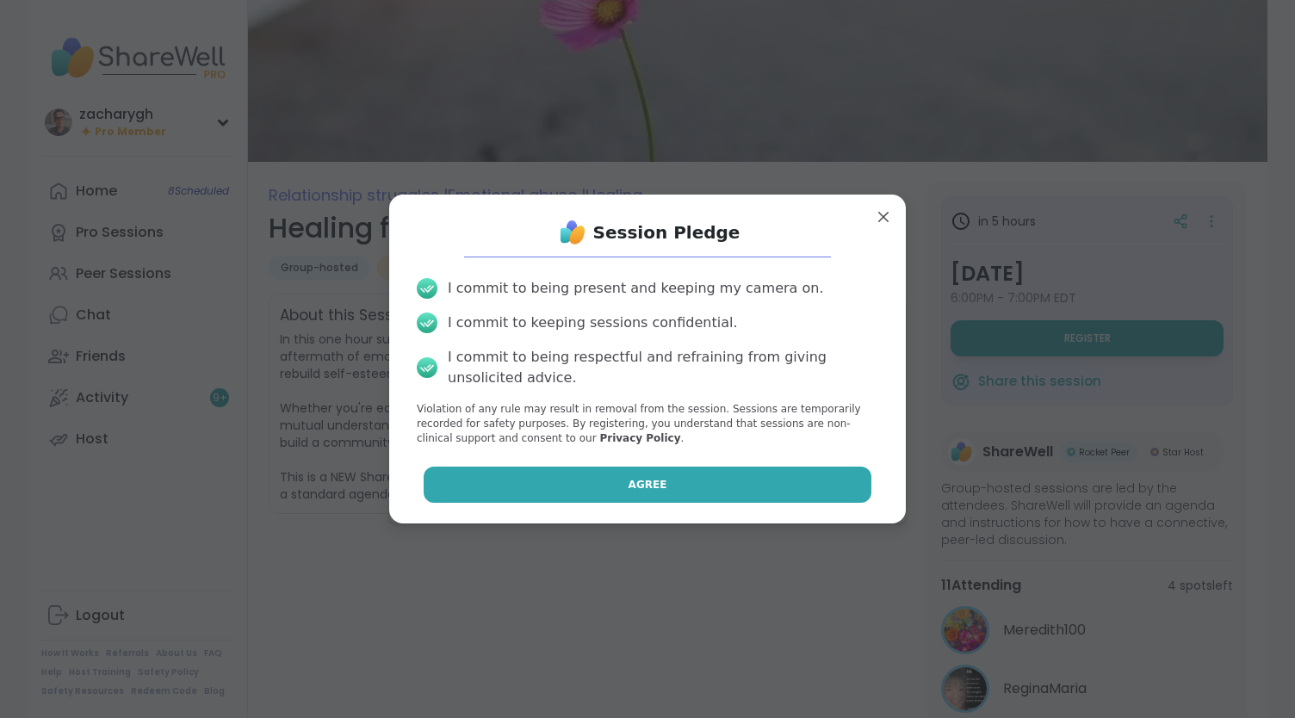
click at [781, 485] on button "Agree" at bounding box center [648, 485] width 449 height 36
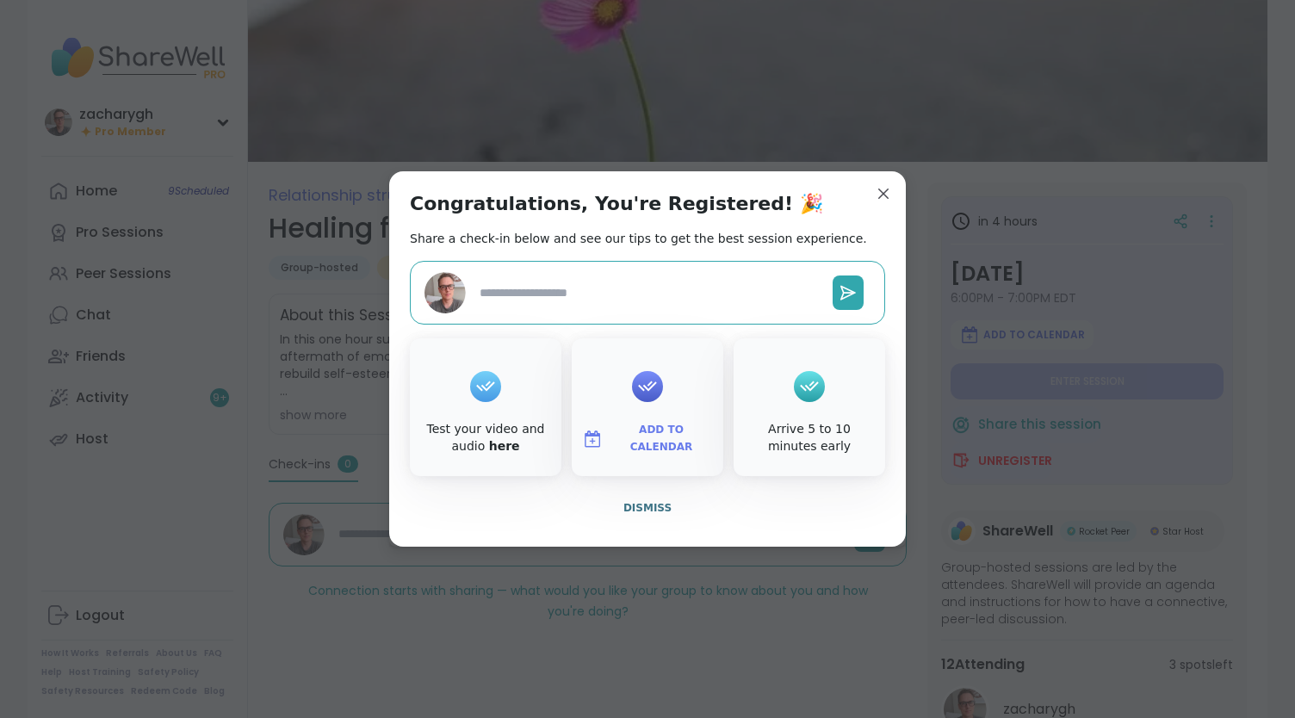
type textarea "*"
